Goal: Check status: Check status

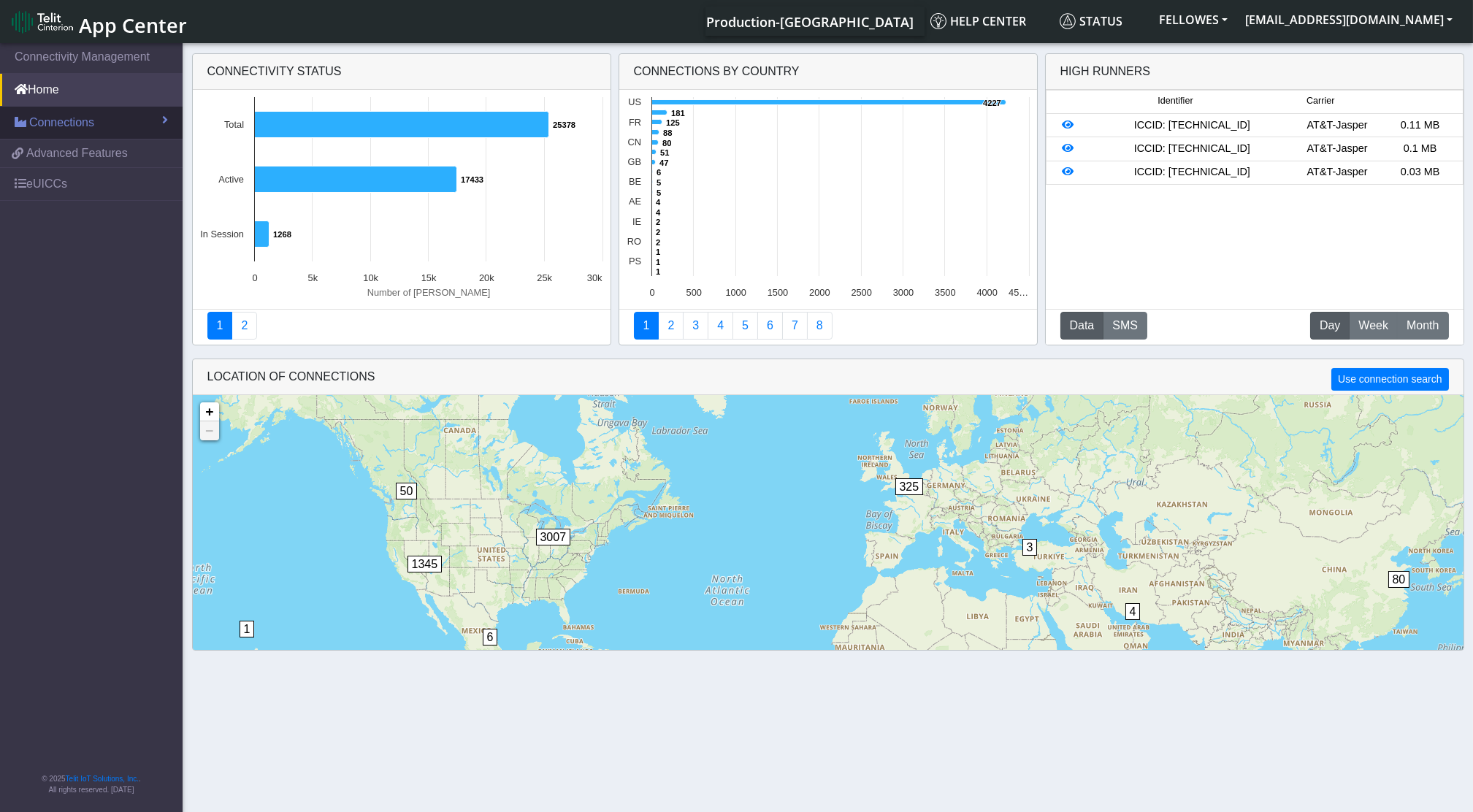
click at [85, 134] on link "Connections" at bounding box center [91, 122] width 182 height 32
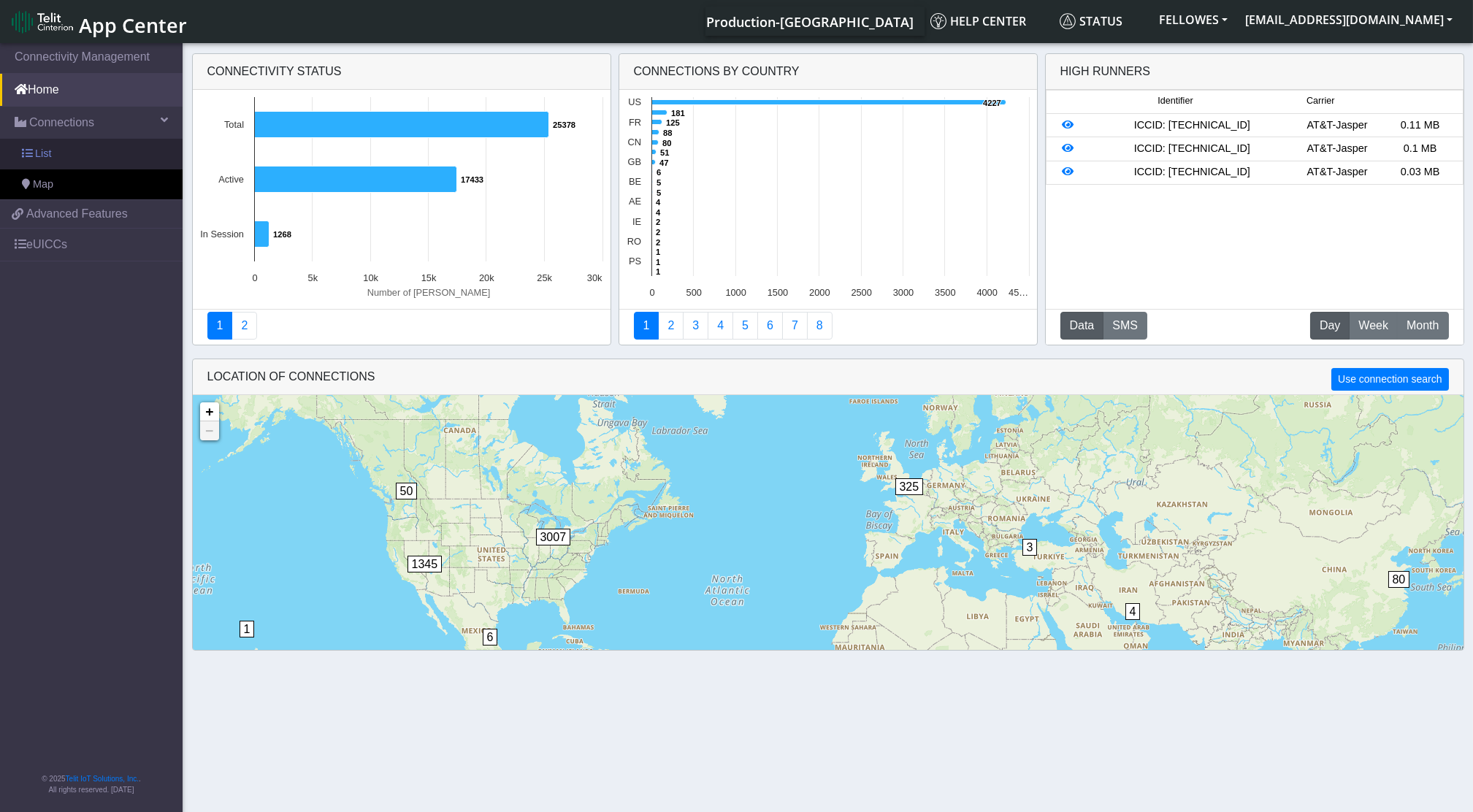
click at [101, 150] on link "List" at bounding box center [91, 154] width 182 height 30
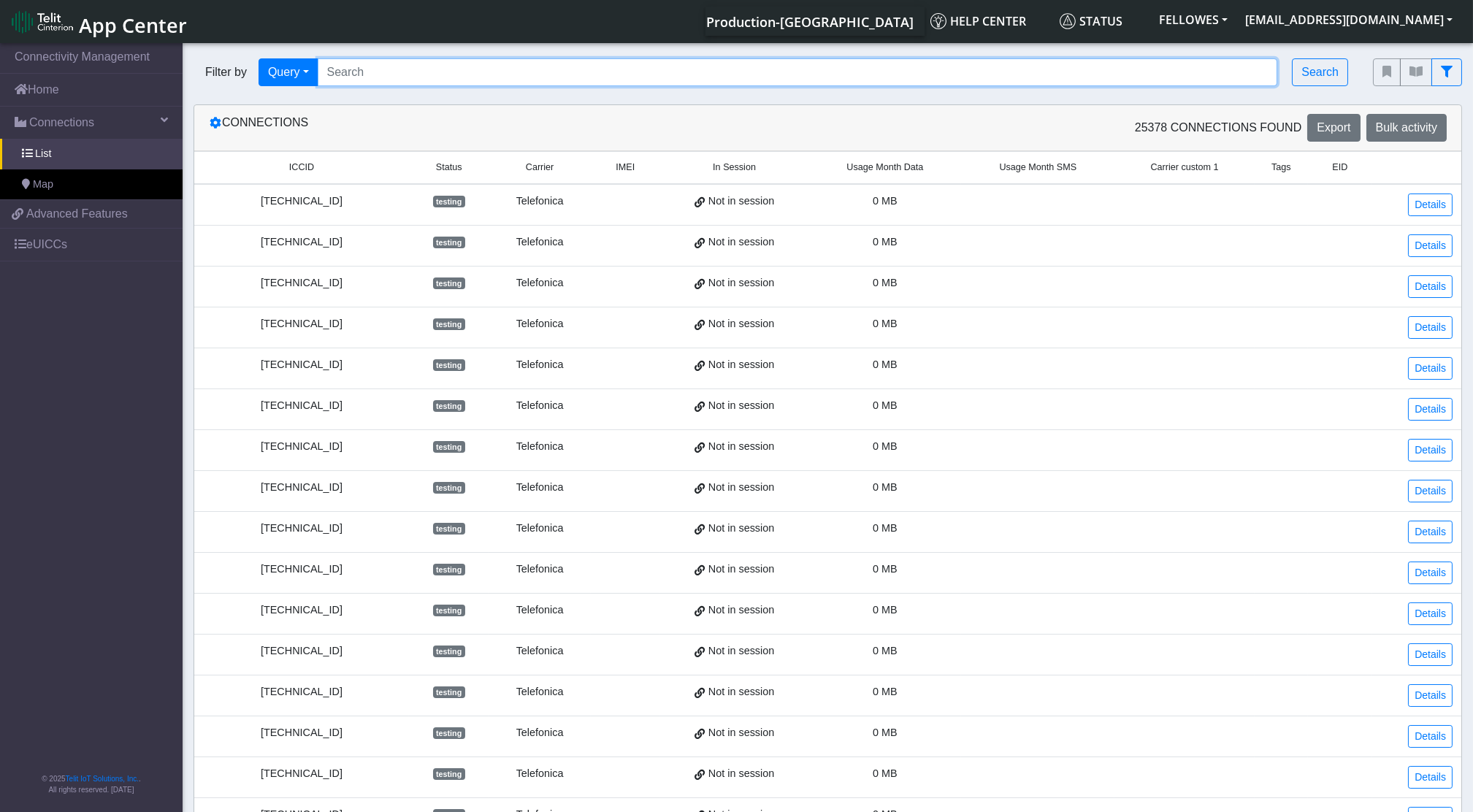
click at [413, 65] on input "Search..." at bounding box center [798, 72] width 960 height 28
paste input "353141288050813"
type input "353141288050813"
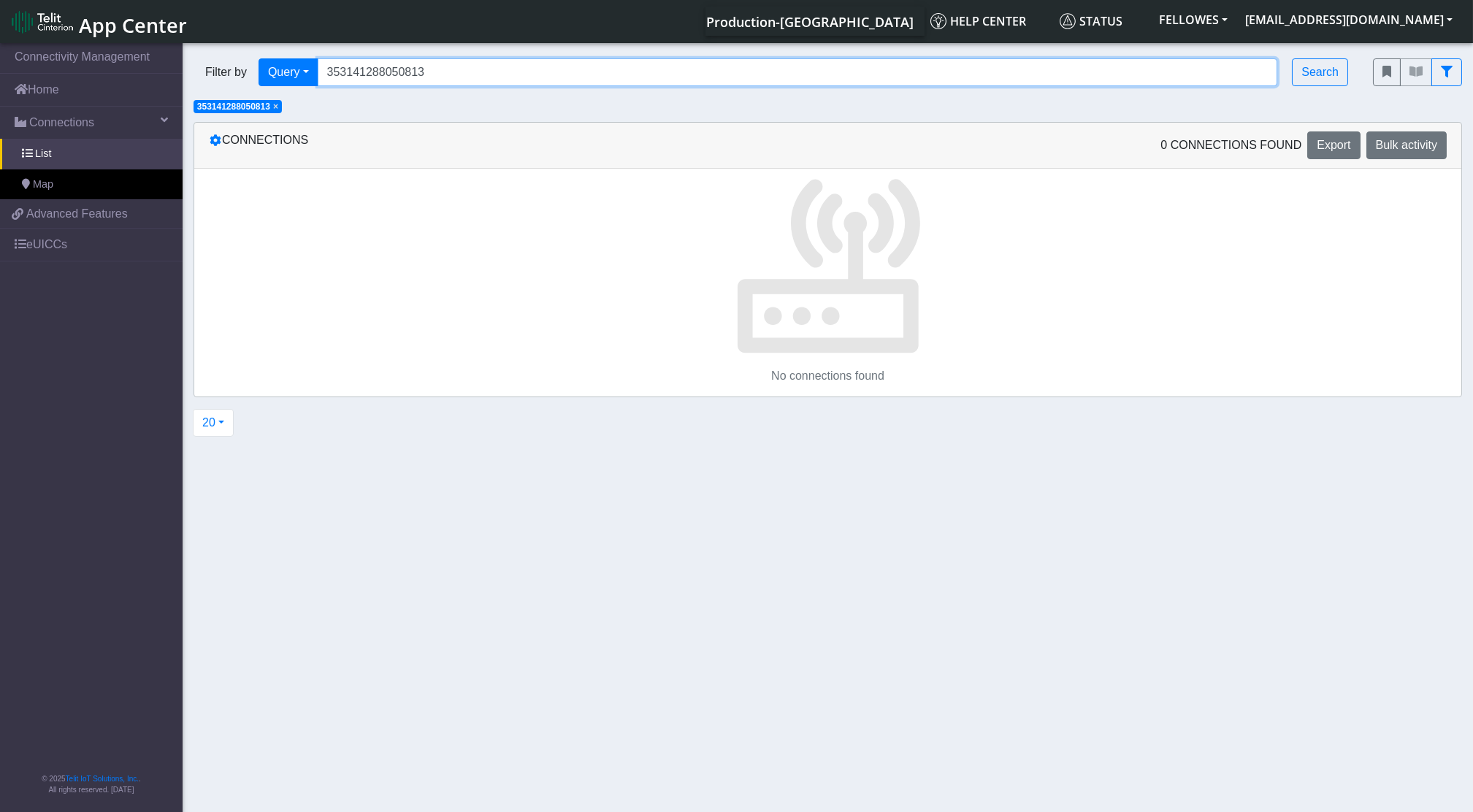
click at [476, 79] on input "353141288050813" at bounding box center [798, 72] width 960 height 28
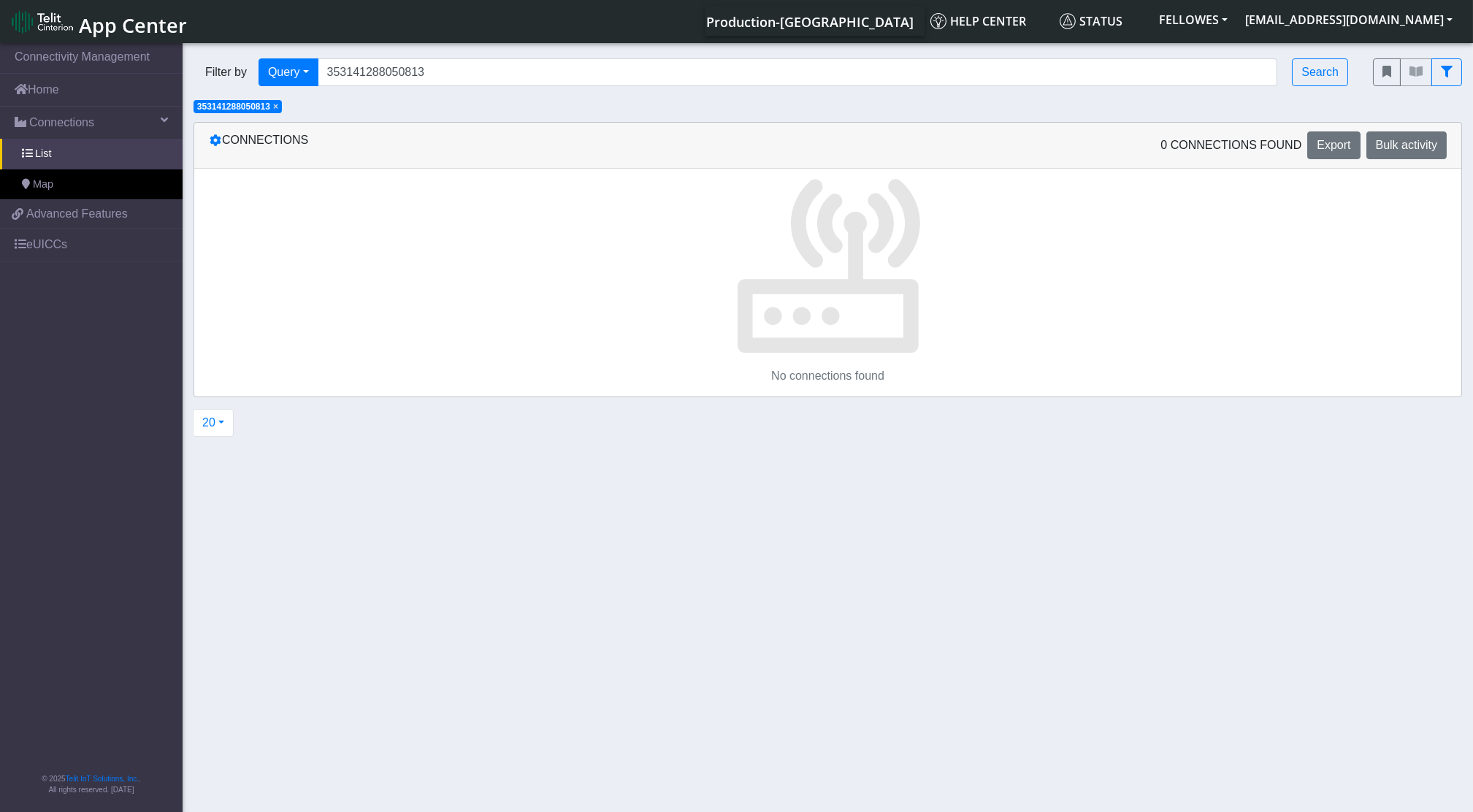
click at [282, 106] on span "× 353141288050813" at bounding box center [238, 106] width 88 height 13
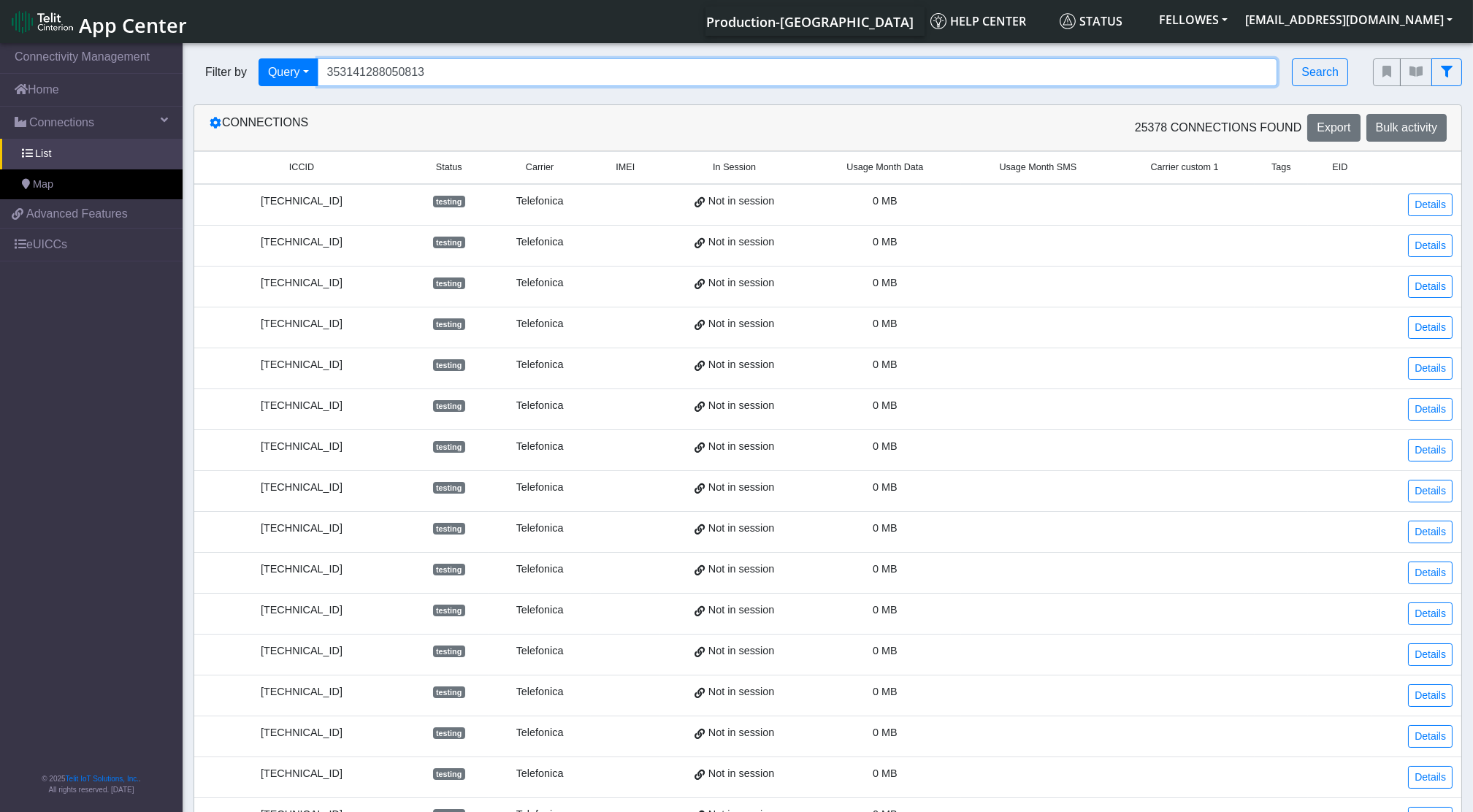
click at [448, 71] on input "353141288050813" at bounding box center [798, 72] width 960 height 28
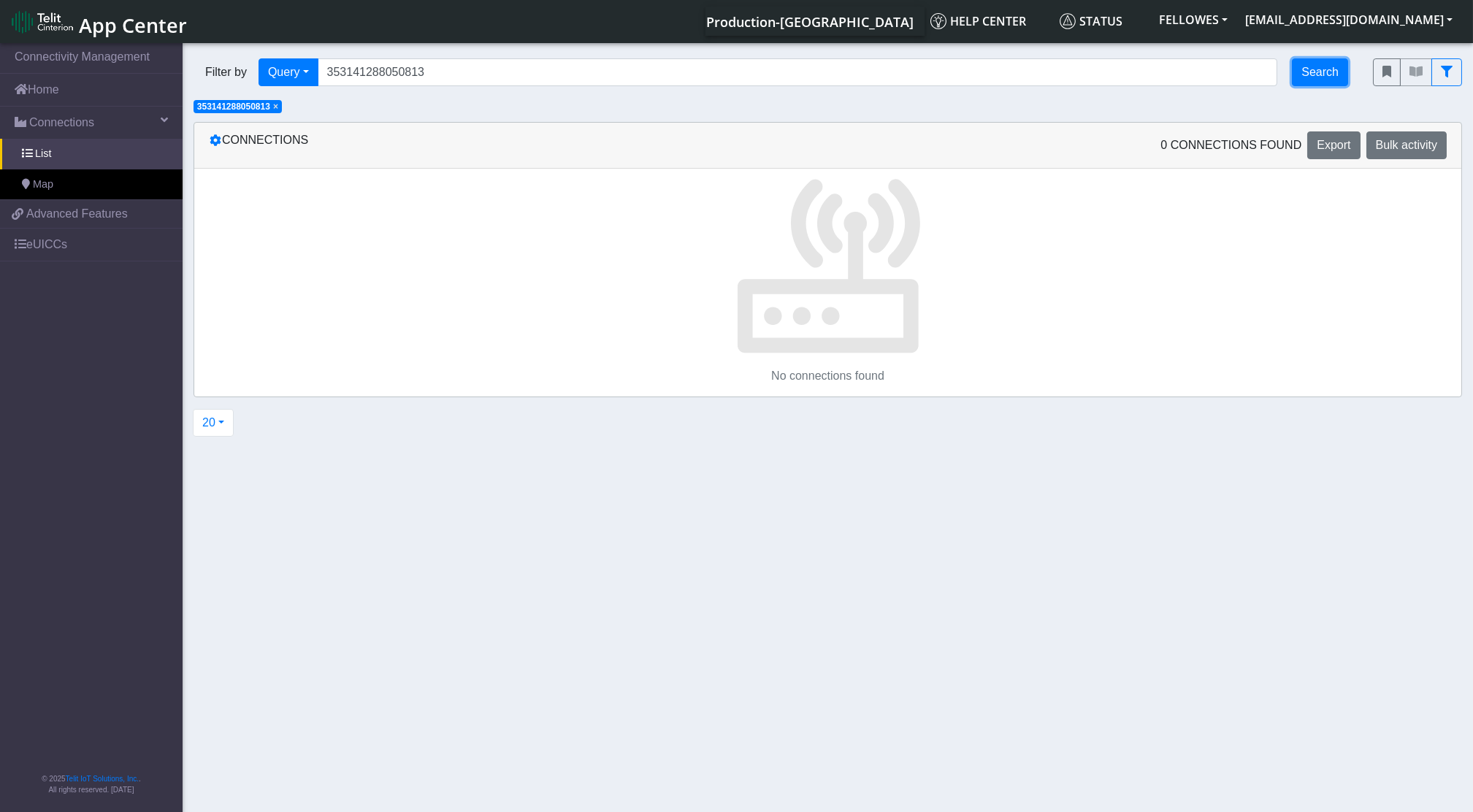
click at [1339, 68] on button "Search" at bounding box center [1319, 72] width 56 height 28
click at [1299, 73] on button "Search" at bounding box center [1319, 72] width 56 height 28
